Goal: Check status: Check status

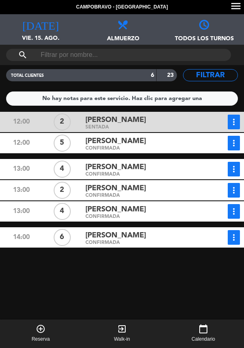
click at [238, 144] on button "more_vert" at bounding box center [233, 143] width 12 height 15
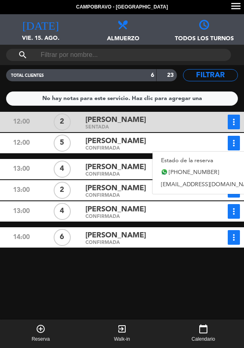
click at [199, 157] on link "Estado de la reserva" at bounding box center [208, 160] width 113 height 12
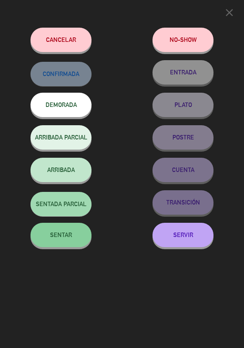
click at [69, 238] on span "SENTAR" at bounding box center [61, 234] width 22 height 7
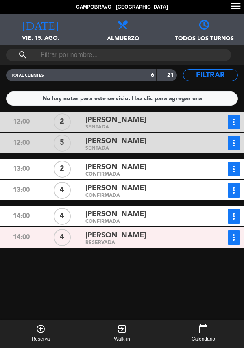
click at [157, 235] on div "[PERSON_NAME]" at bounding box center [143, 235] width 117 height 11
